Goal: Information Seeking & Learning: Learn about a topic

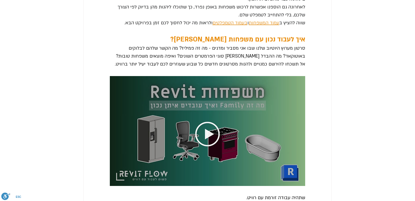
scroll to position [1399, 0]
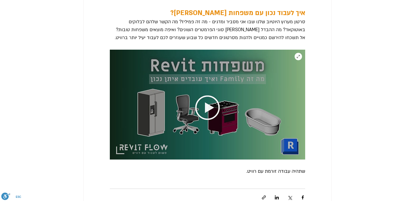
click at [208, 96] on img "main content" at bounding box center [207, 105] width 195 height 110
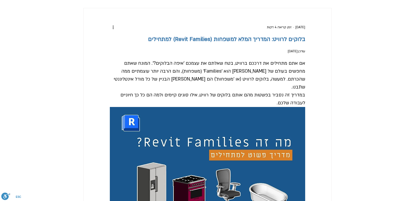
scroll to position [0, 0]
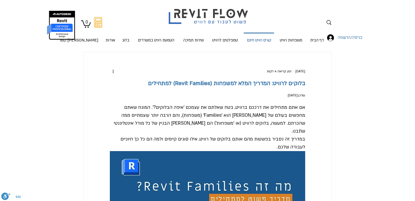
click at [254, 40] on p "קורס רוויט חינם" at bounding box center [259, 41] width 28 height 14
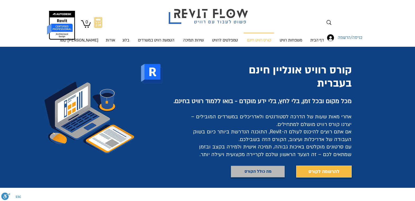
click at [248, 173] on span "מה כולל הקורס" at bounding box center [257, 172] width 27 height 8
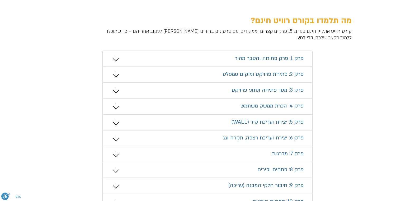
scroll to position [254, 0]
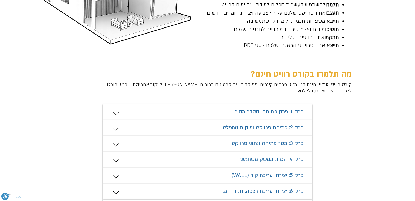
click at [117, 113] on icon "#comp-mafhkw9q2 svg [data-color="1"] {fill: #000000;}" at bounding box center [116, 112] width 6 height 6
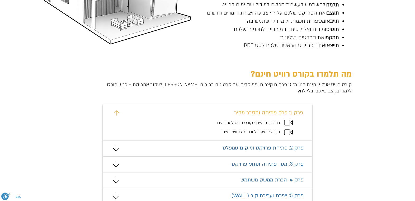
click at [289, 122] on icon "מצגת" at bounding box center [288, 123] width 9 height 6
click at [266, 113] on span "פרק 1: פרק פתיחה והסבר מהיר" at bounding box center [268, 112] width 69 height 7
click at [257, 123] on span "ברוכים הבאים לקורס רוויט למתחילים" at bounding box center [248, 123] width 63 height 6
click at [289, 122] on icon "מצגת" at bounding box center [288, 123] width 9 height 6
click at [286, 135] on div "#comp-mafhkw9v svg [data-color="1"] {fill: #EAAD32;} פרק 1: פרק פתיחה והסבר מהי…" at bounding box center [207, 122] width 209 height 36
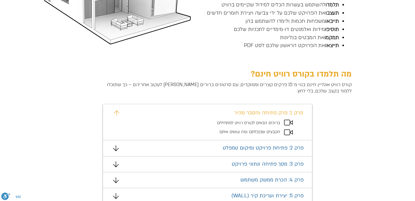
click at [258, 145] on span "פרק 2: פתיחת פרויקט ומיקום טמפלט" at bounding box center [263, 147] width 81 height 7
click at [113, 147] on div "מצגת" at bounding box center [207, 148] width 209 height 16
click at [116, 149] on icon "מצגת" at bounding box center [116, 148] width 6 height 6
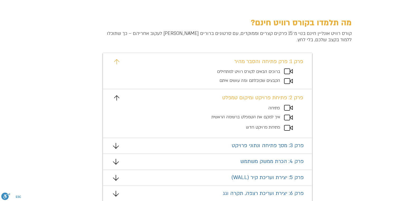
scroll to position [307, 0]
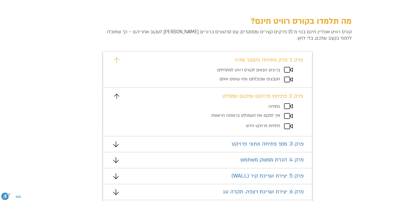
click at [248, 117] on span "איך למקם את הטמפלט ברשימה הראשית" at bounding box center [245, 115] width 69 height 6
click at [255, 129] on p "פתיחת פרויקט חדש" at bounding box center [228, 125] width 103 height 7
click at [253, 126] on span "פתיחת פרויקט חדש" at bounding box center [263, 126] width 34 height 6
click at [118, 146] on icon "מצגת" at bounding box center [116, 144] width 6 height 6
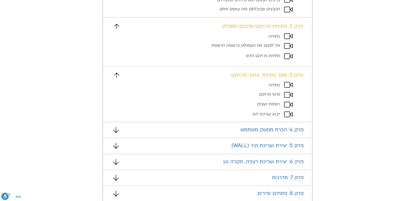
scroll to position [386, 0]
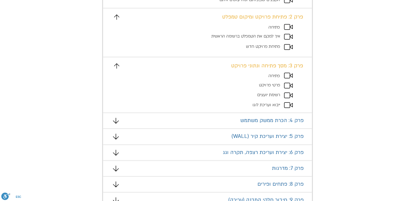
click at [113, 119] on icon "מצגת" at bounding box center [116, 121] width 6 height 6
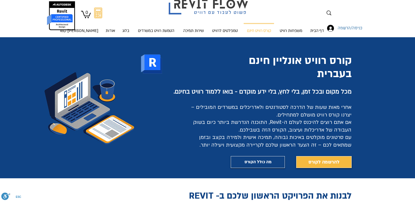
scroll to position [0, 0]
